Goal: Task Accomplishment & Management: Manage account settings

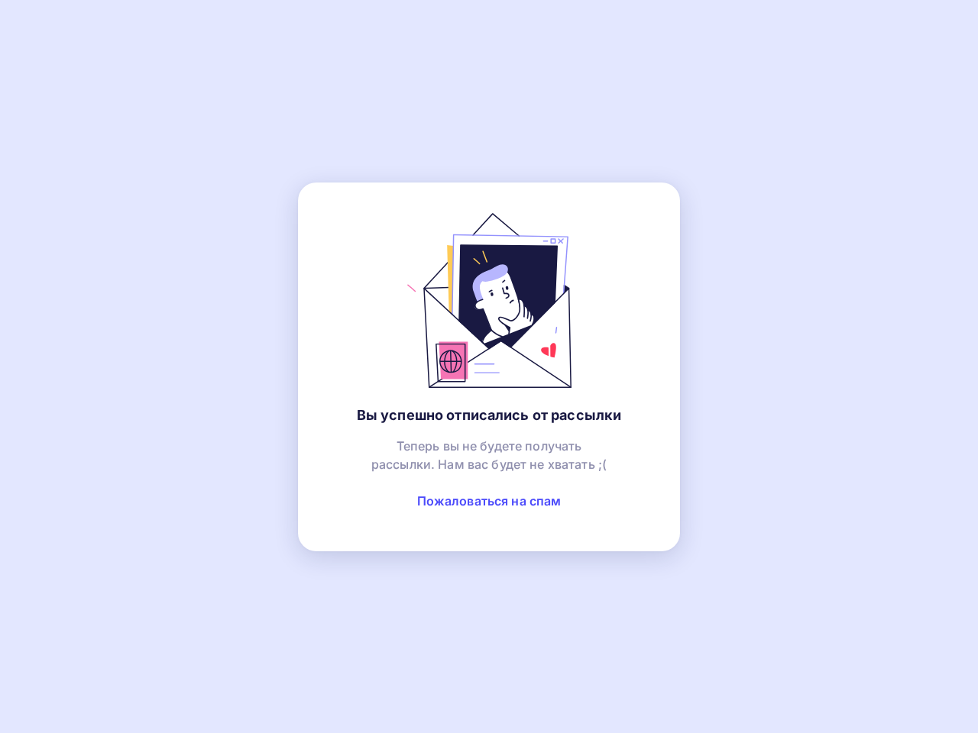
click at [489, 501] on link "Пожаловаться на спам" at bounding box center [489, 501] width 144 height 15
